Goal: Task Accomplishment & Management: Complete application form

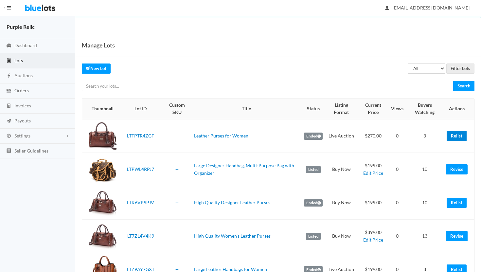
click at [456, 135] on link "Relist" at bounding box center [457, 136] width 20 height 10
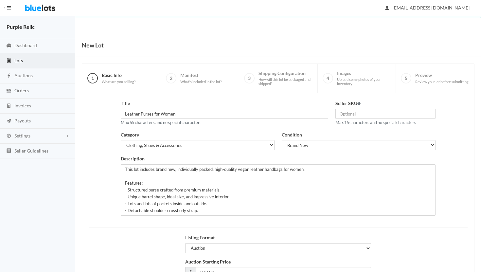
scroll to position [56, 0]
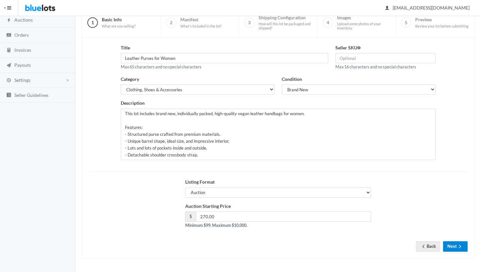
click at [457, 244] on button "Next" at bounding box center [455, 246] width 25 height 10
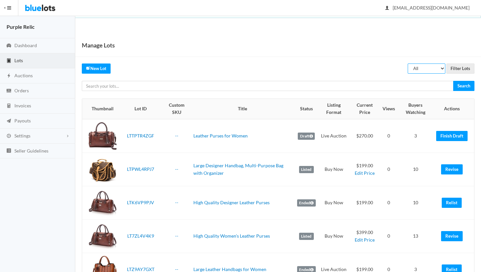
click at [426, 69] on select "All Draft Unreviewed Rejected Scheduled Listed Sold Ended" at bounding box center [427, 69] width 38 height 10
select select "ended"
click at [408, 64] on select "All Draft Unreviewed Rejected Scheduled Listed Sold Ended" at bounding box center [427, 69] width 38 height 10
click at [458, 67] on input "Filter Lots" at bounding box center [461, 69] width 28 height 10
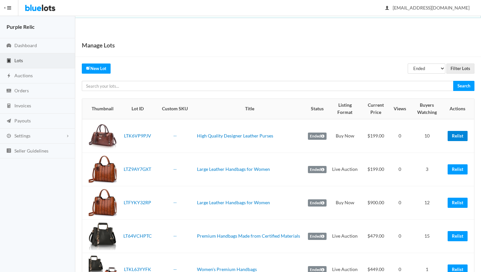
click at [460, 134] on link "Relist" at bounding box center [458, 136] width 20 height 10
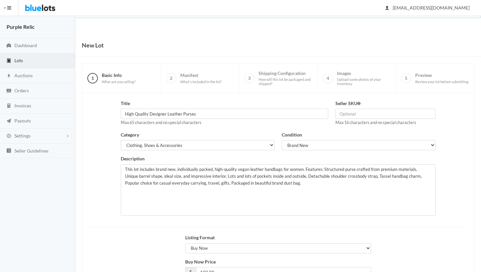
scroll to position [56, 0]
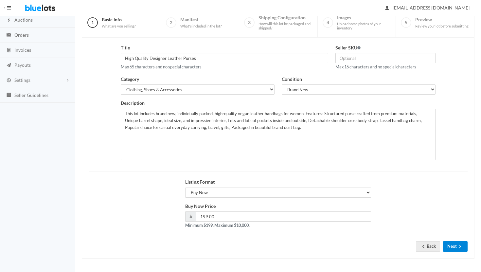
click at [458, 245] on icon "arrow forward" at bounding box center [460, 246] width 7 height 5
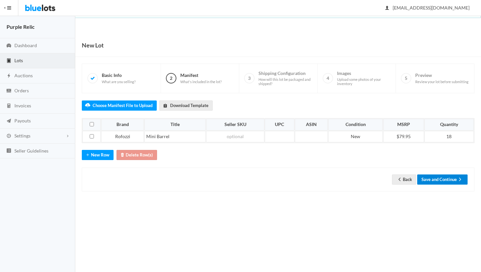
click at [452, 178] on button "Save and Continue" at bounding box center [443, 180] width 50 height 10
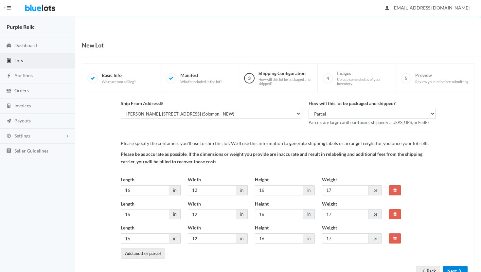
click at [455, 269] on button "Next" at bounding box center [455, 271] width 25 height 10
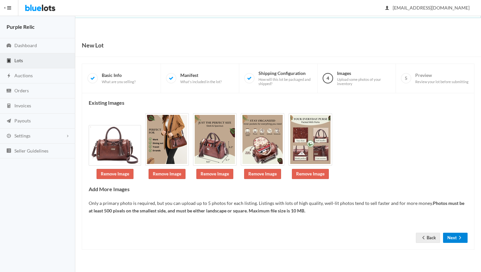
click at [457, 237] on icon "arrow forward" at bounding box center [460, 237] width 7 height 5
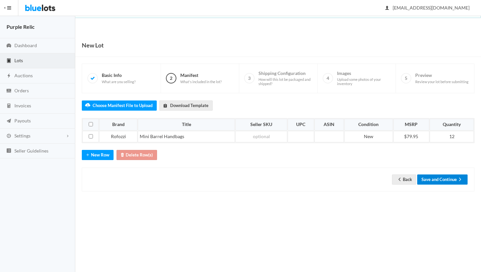
click at [451, 180] on button "Save and Continue" at bounding box center [443, 180] width 50 height 10
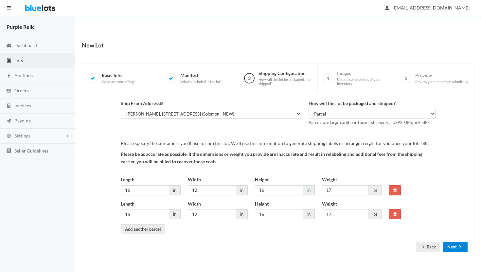
click at [452, 248] on button "Next" at bounding box center [455, 247] width 25 height 10
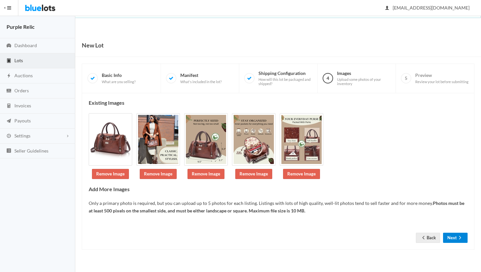
click at [457, 237] on icon "arrow forward" at bounding box center [460, 237] width 7 height 5
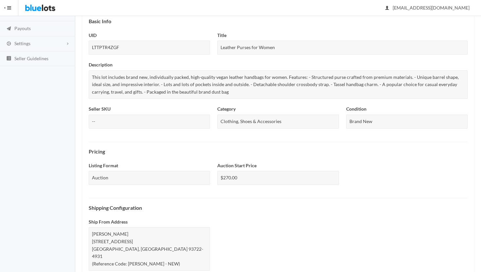
scroll to position [252, 0]
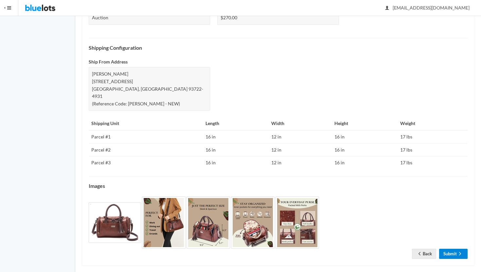
click at [457, 249] on link "Submit" at bounding box center [453, 254] width 28 height 10
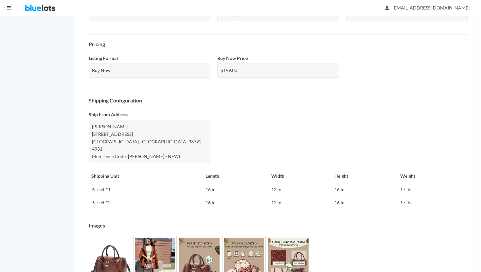
scroll to position [239, 0]
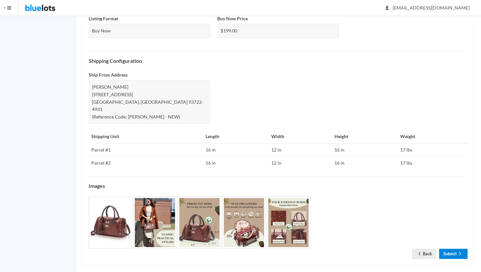
click at [457, 249] on link "Submit" at bounding box center [453, 254] width 28 height 10
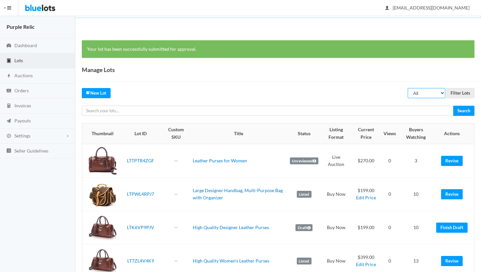
click at [427, 93] on select "All Draft Unreviewed Rejected Scheduled Listed Sold Ended" at bounding box center [427, 93] width 38 height 10
select select "ended"
click at [408, 88] on select "All Draft Unreviewed Rejected Scheduled Listed Sold Ended" at bounding box center [427, 93] width 38 height 10
click at [455, 88] on input "Filter Lots" at bounding box center [461, 93] width 28 height 10
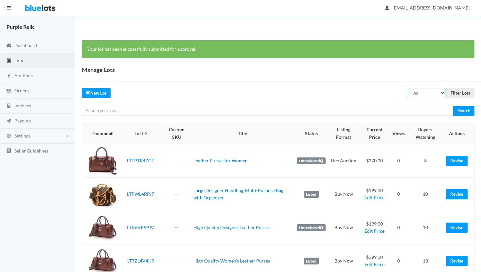
click at [435, 95] on select "All Draft Unreviewed Rejected Scheduled Listed Sold Ended" at bounding box center [427, 93] width 38 height 10
select select "ended"
click at [408, 88] on select "All Draft Unreviewed Rejected Scheduled Listed Sold Ended" at bounding box center [427, 93] width 38 height 10
click at [459, 95] on input "Filter Lots" at bounding box center [461, 93] width 28 height 10
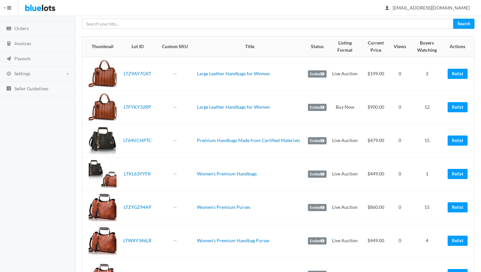
scroll to position [96, 0]
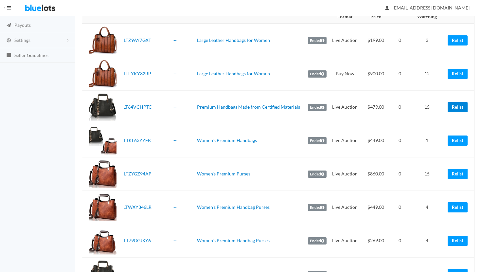
click at [456, 105] on link "Relist" at bounding box center [458, 107] width 20 height 10
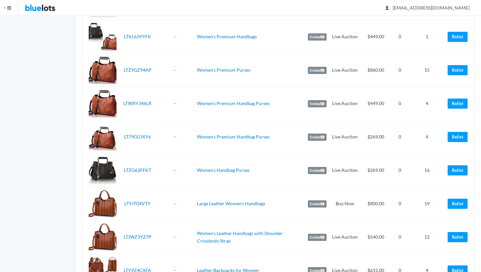
scroll to position [209, 0]
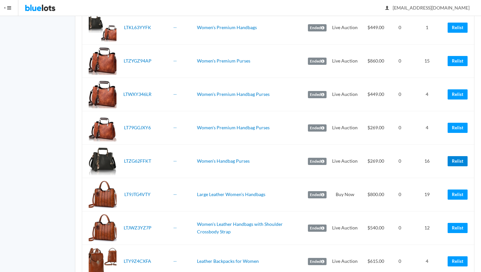
click at [456, 161] on link "Relist" at bounding box center [458, 161] width 20 height 10
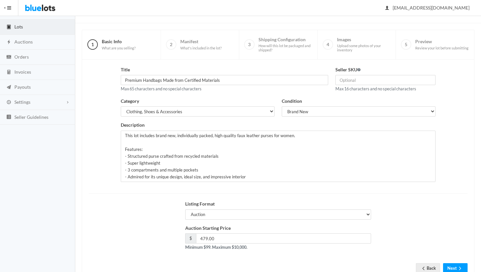
scroll to position [56, 0]
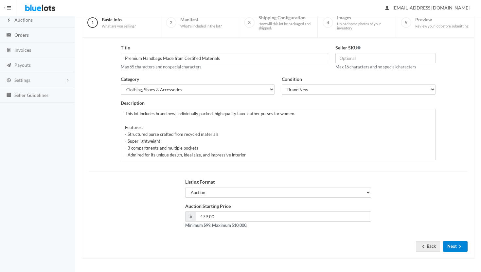
click at [456, 247] on button "Next" at bounding box center [455, 246] width 25 height 10
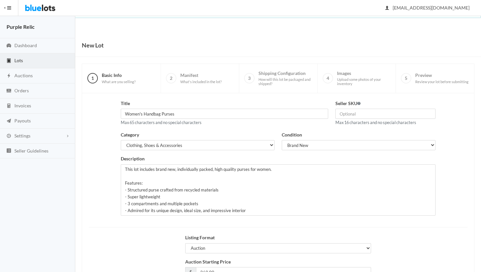
scroll to position [56, 0]
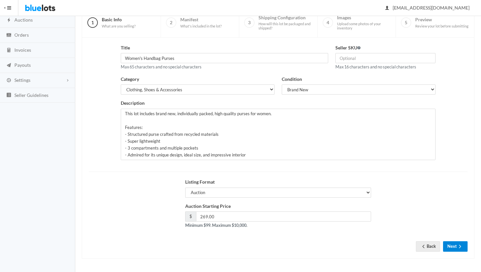
click at [456, 247] on button "Next" at bounding box center [455, 246] width 25 height 10
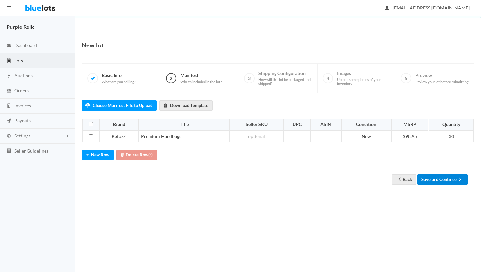
click at [442, 179] on button "Save and Continue" at bounding box center [443, 180] width 50 height 10
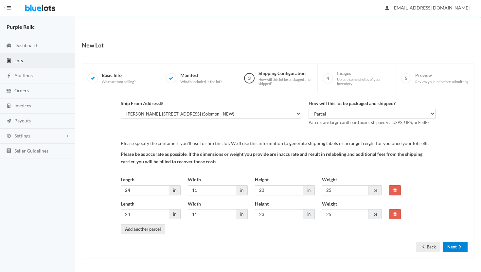
click at [459, 248] on icon "arrow forward" at bounding box center [460, 246] width 7 height 5
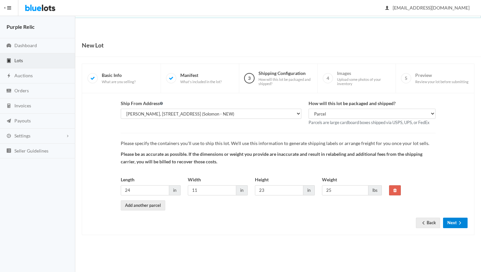
click at [458, 220] on icon "arrow forward" at bounding box center [460, 222] width 7 height 5
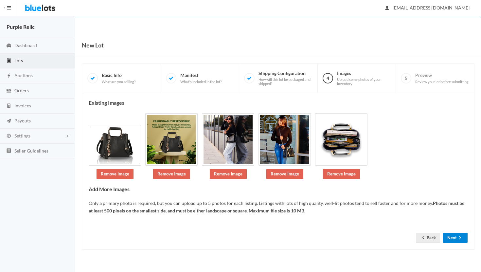
click at [457, 237] on icon "arrow forward" at bounding box center [460, 237] width 7 height 5
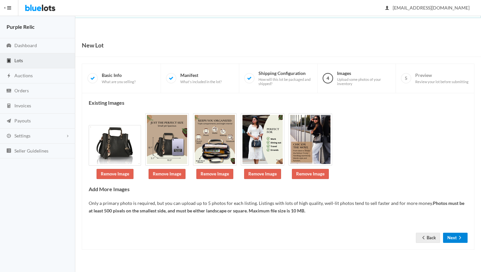
click at [456, 237] on button "Next" at bounding box center [455, 238] width 25 height 10
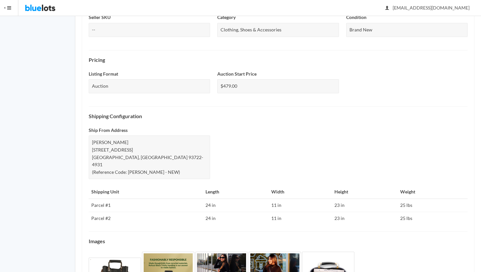
scroll to position [239, 0]
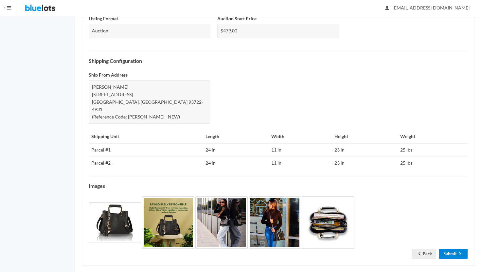
click at [455, 249] on link "Submit" at bounding box center [453, 254] width 28 height 10
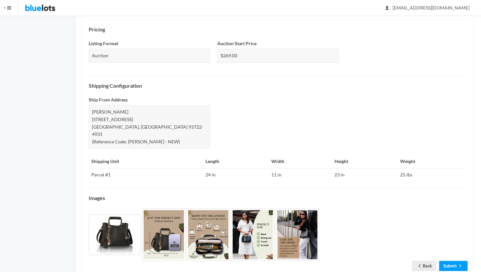
scroll to position [227, 0]
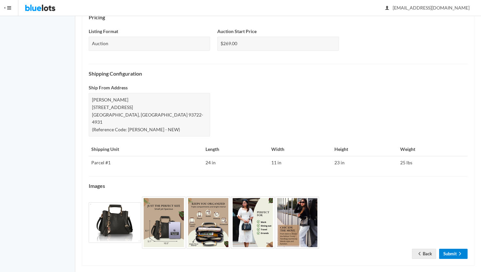
click at [455, 249] on link "Submit" at bounding box center [453, 254] width 28 height 10
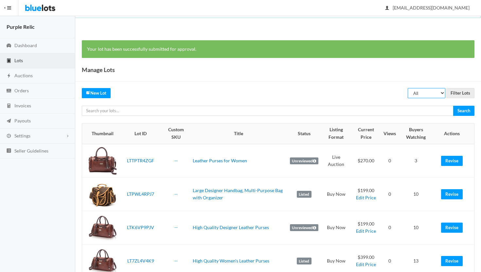
click at [433, 93] on select "All Draft Unreviewed Rejected Scheduled Listed Sold Ended" at bounding box center [427, 93] width 38 height 10
select select "ended"
click at [408, 88] on select "All Draft Unreviewed Rejected Scheduled Listed Sold Ended" at bounding box center [427, 93] width 38 height 10
click at [462, 93] on input "Filter Lots" at bounding box center [461, 93] width 28 height 10
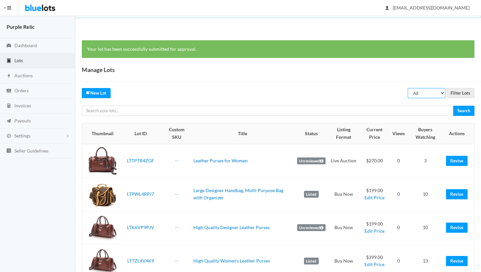
click at [426, 94] on select "All Draft Unreviewed Rejected Scheduled Listed Sold Ended" at bounding box center [427, 93] width 38 height 10
select select "ended"
click at [408, 88] on select "All Draft Unreviewed Rejected Scheduled Listed Sold Ended" at bounding box center [427, 93] width 38 height 10
click at [462, 93] on input "Filter Lots" at bounding box center [461, 93] width 28 height 10
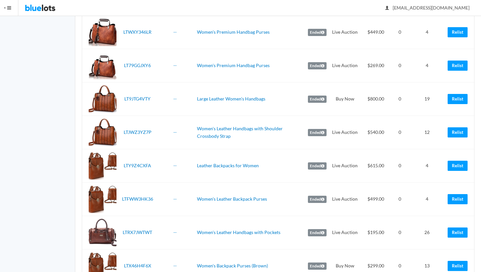
scroll to position [238, 0]
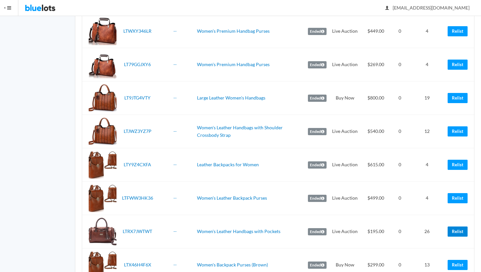
click at [455, 230] on link "Relist" at bounding box center [458, 232] width 20 height 10
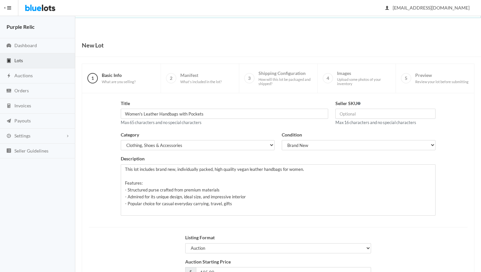
scroll to position [56, 0]
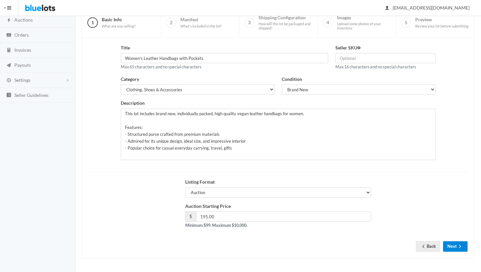
click at [461, 246] on icon "arrow forward" at bounding box center [460, 246] width 7 height 5
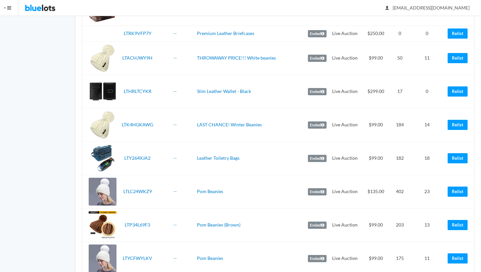
scroll to position [906, 0]
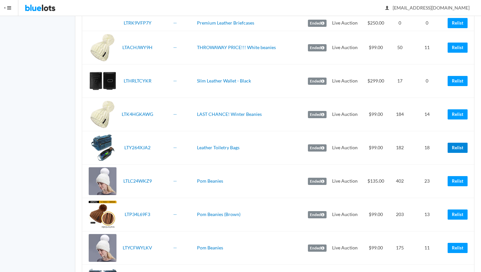
click at [461, 146] on link "Relist" at bounding box center [458, 148] width 20 height 10
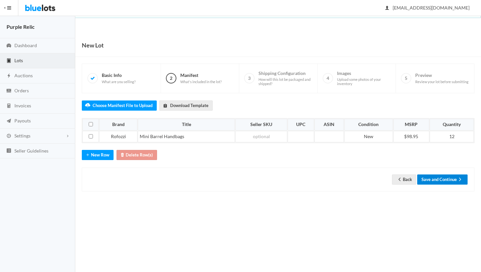
click at [449, 179] on button "Save and Continue" at bounding box center [443, 180] width 50 height 10
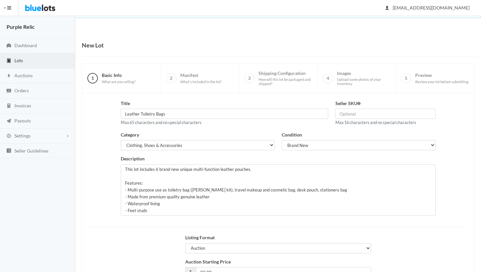
scroll to position [56, 0]
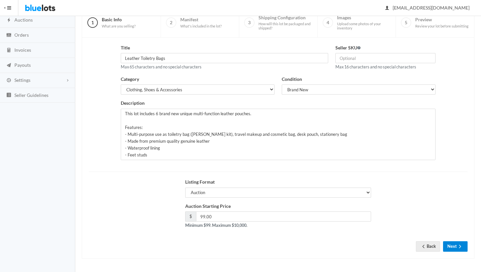
click at [455, 246] on button "Next" at bounding box center [455, 246] width 25 height 10
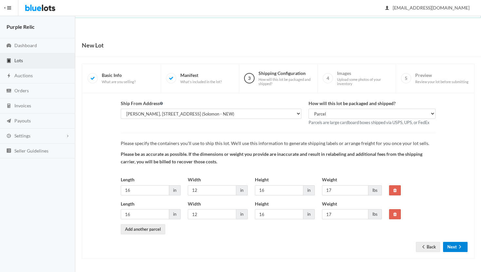
click at [455, 246] on button "Next" at bounding box center [455, 247] width 25 height 10
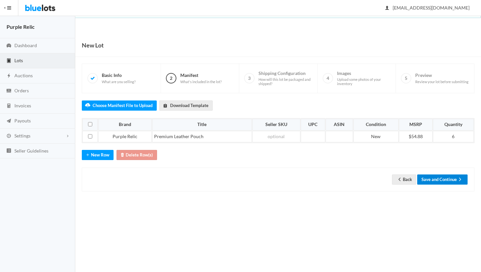
click at [454, 179] on button "Save and Continue" at bounding box center [443, 180] width 50 height 10
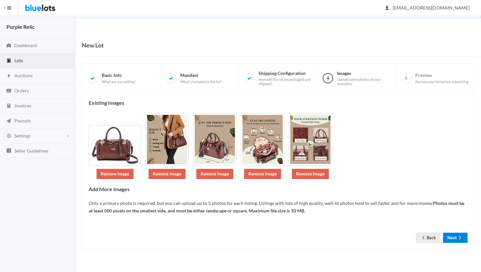
click at [459, 237] on icon "arrow forward" at bounding box center [460, 237] width 7 height 5
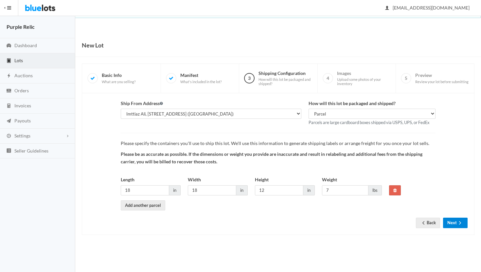
click at [457, 223] on icon "arrow forward" at bounding box center [460, 222] width 7 height 5
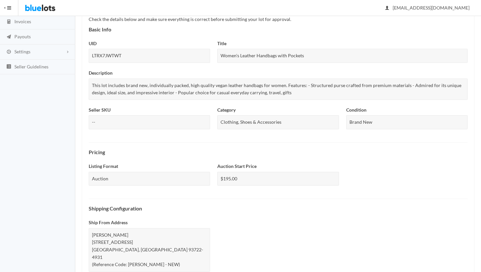
scroll to position [232, 0]
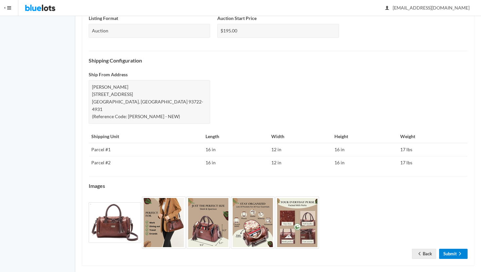
click at [450, 249] on link "Submit" at bounding box center [453, 254] width 28 height 10
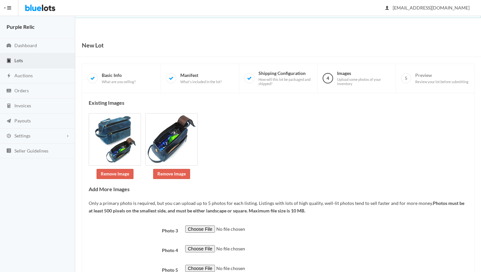
scroll to position [51, 0]
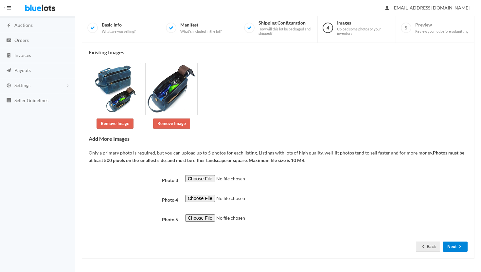
click at [451, 247] on button "Next" at bounding box center [455, 247] width 25 height 10
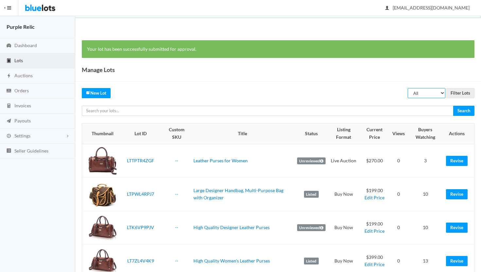
click at [429, 95] on select "All Draft Unreviewed Rejected Scheduled Listed Sold Ended" at bounding box center [427, 93] width 38 height 10
select select "ended"
click at [408, 88] on select "All Draft Unreviewed Rejected Scheduled Listed Sold Ended" at bounding box center [427, 93] width 38 height 10
click at [464, 92] on input "Filter Lots" at bounding box center [461, 93] width 28 height 10
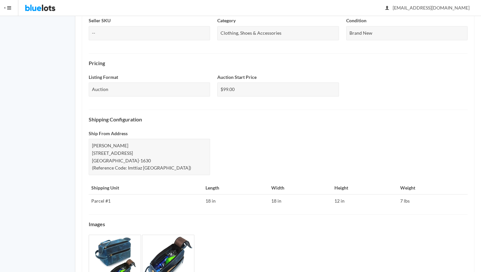
scroll to position [227, 0]
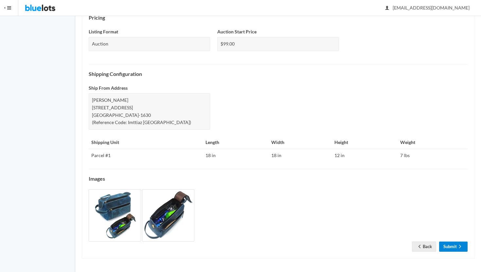
click at [453, 244] on link "Submit" at bounding box center [453, 247] width 28 height 10
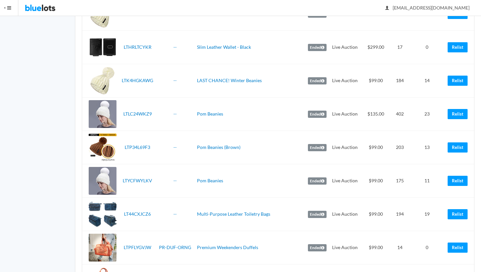
scroll to position [979, 0]
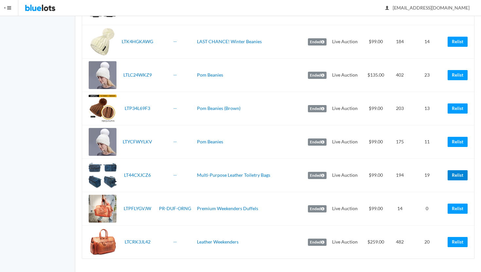
click at [461, 175] on link "Relist" at bounding box center [458, 175] width 20 height 10
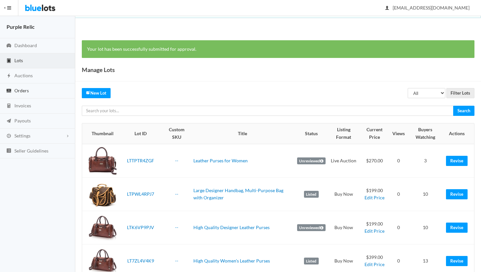
click at [22, 90] on span "Orders" at bounding box center [21, 91] width 14 height 6
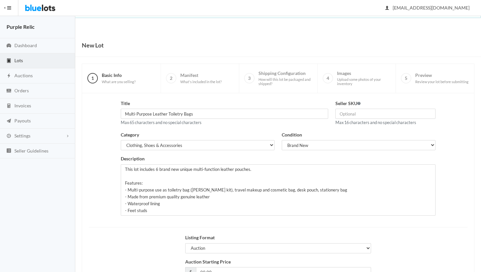
scroll to position [56, 0]
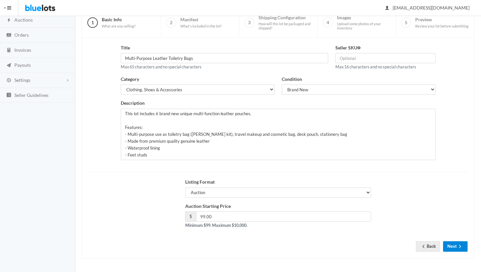
click at [455, 246] on button "Next" at bounding box center [455, 246] width 25 height 10
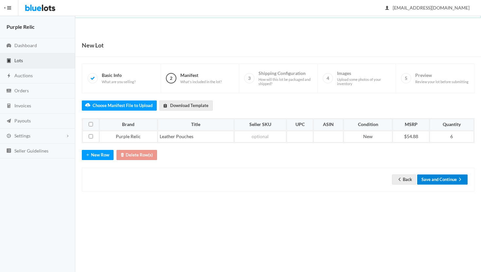
click at [441, 177] on button "Save and Continue" at bounding box center [443, 180] width 50 height 10
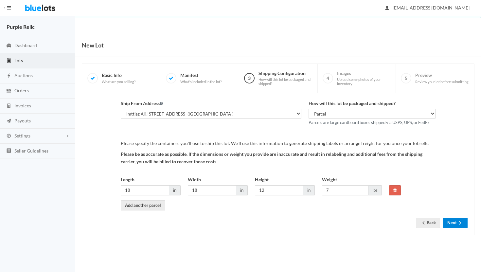
click at [450, 226] on button "Next" at bounding box center [455, 223] width 25 height 10
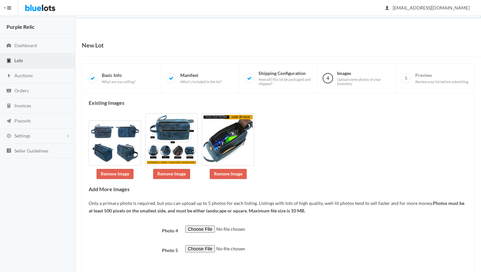
scroll to position [31, 0]
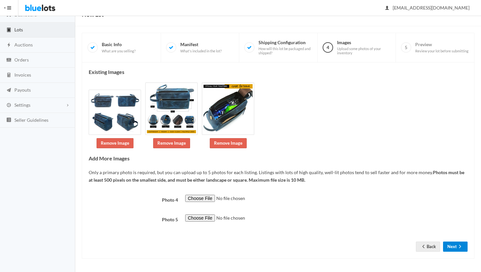
click at [455, 244] on button "Next" at bounding box center [455, 247] width 25 height 10
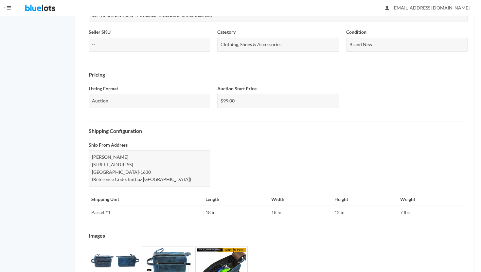
scroll to position [227, 0]
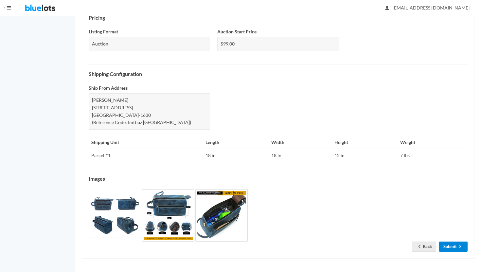
click at [455, 244] on link "Submit" at bounding box center [453, 247] width 28 height 10
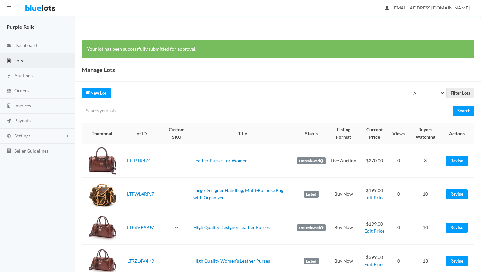
click at [429, 93] on select "All Draft Unreviewed Rejected Scheduled Listed Sold Ended" at bounding box center [427, 93] width 38 height 10
select select "ended"
click at [408, 88] on select "All Draft Unreviewed Rejected Scheduled Listed Sold Ended" at bounding box center [427, 93] width 38 height 10
click at [465, 91] on input "Filter Lots" at bounding box center [461, 93] width 28 height 10
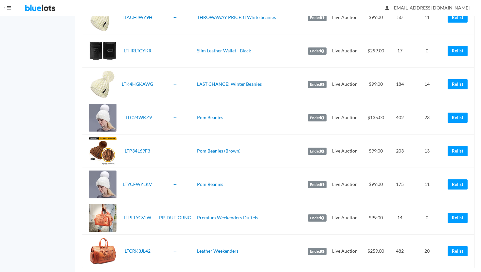
scroll to position [945, 0]
